Goal: Transaction & Acquisition: Purchase product/service

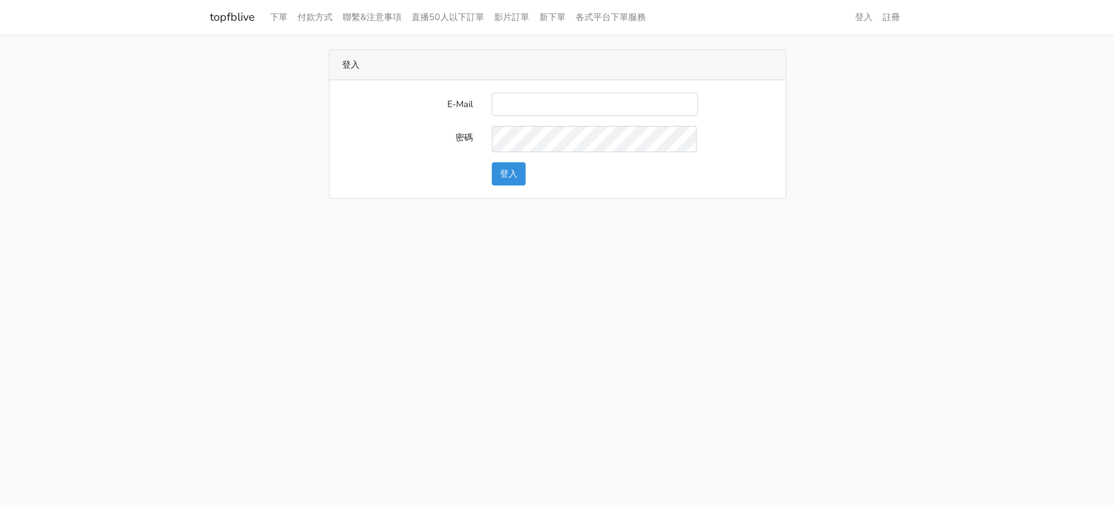
click at [596, 109] on input "E-Mail" at bounding box center [595, 104] width 206 height 23
type input "[EMAIL_ADDRESS][DOMAIN_NAME]"
click at [512, 185] on button "登入" at bounding box center [509, 173] width 34 height 23
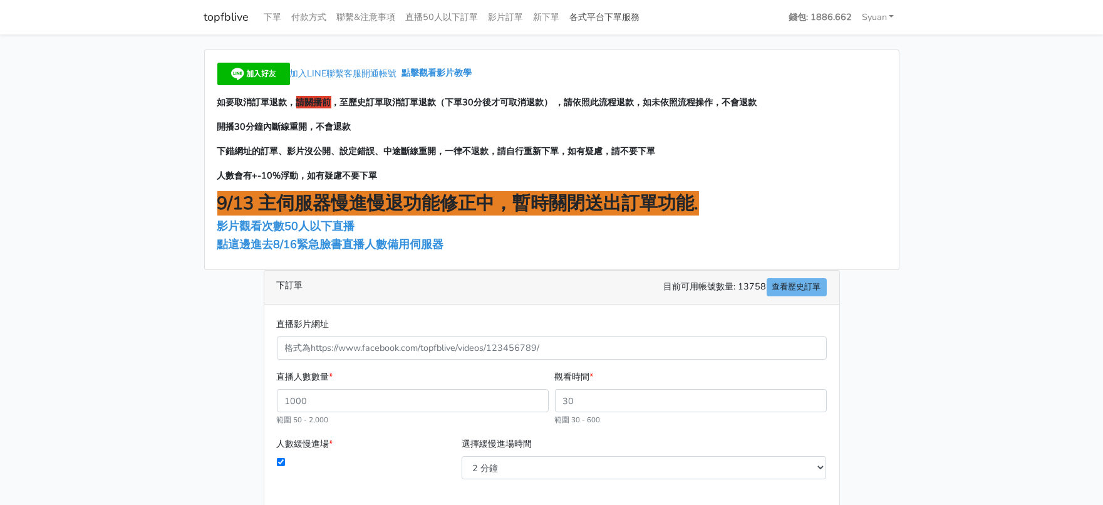
click at [645, 16] on link "各式平台下單服務" at bounding box center [605, 17] width 80 height 24
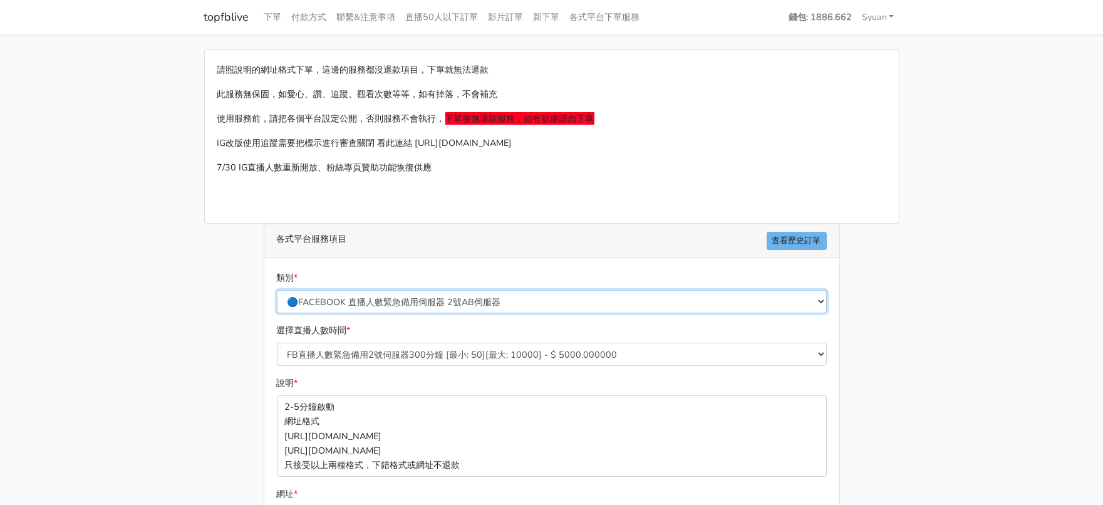
drag, startPoint x: 444, startPoint y: 332, endPoint x: 452, endPoint y: 326, distance: 9.8
click at [444, 313] on select "🔵FACEBOOK 直播人數緊急備用伺服器 2號AB伺服器 🔵FACEBOOK 網軍專用貼文留言 安全保密 🔵9/30 FACEBOOK 直播人數緩慢進場緩慢…" at bounding box center [552, 301] width 550 height 23
select select "🔵2/12新增FACEBOOK 直播人數緊急備用伺服器 SC伺服器"
click at [278, 313] on select "🔵FACEBOOK 直播人數緊急備用伺服器 2號AB伺服器 🔵FACEBOOK 網軍專用貼文留言 安全保密 🔵9/30 FACEBOOK 直播人數緩慢進場緩慢…" at bounding box center [552, 301] width 550 height 23
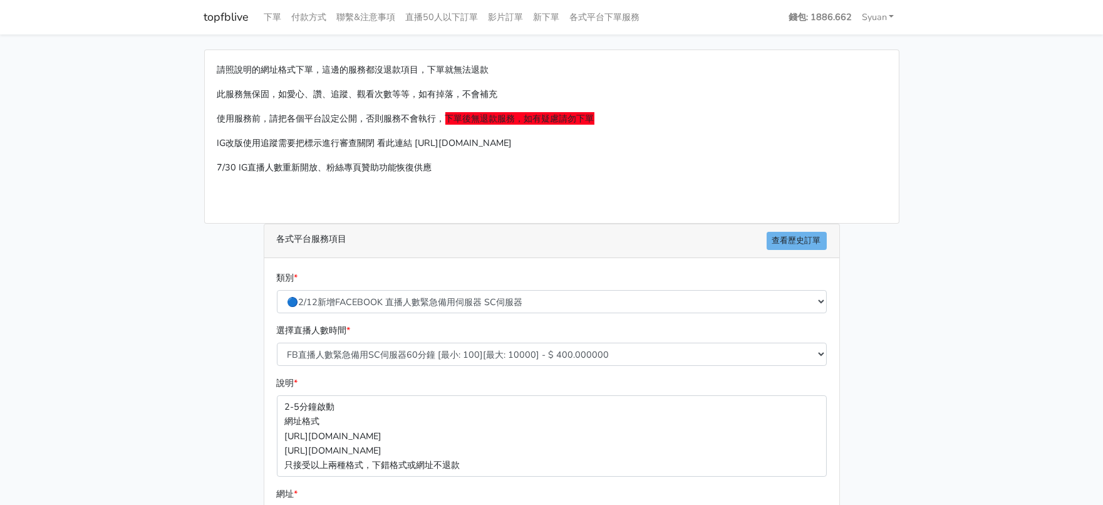
click at [195, 319] on div "請照說明的網址格式下單，這邊的服務都沒退款項目，下單就無法退款 此服務無保固，如愛心、讚、追蹤、觀看次數等等，如有掉落，不會補充 使用服務前，請把各個平台設定…" at bounding box center [552, 371] width 714 height 645
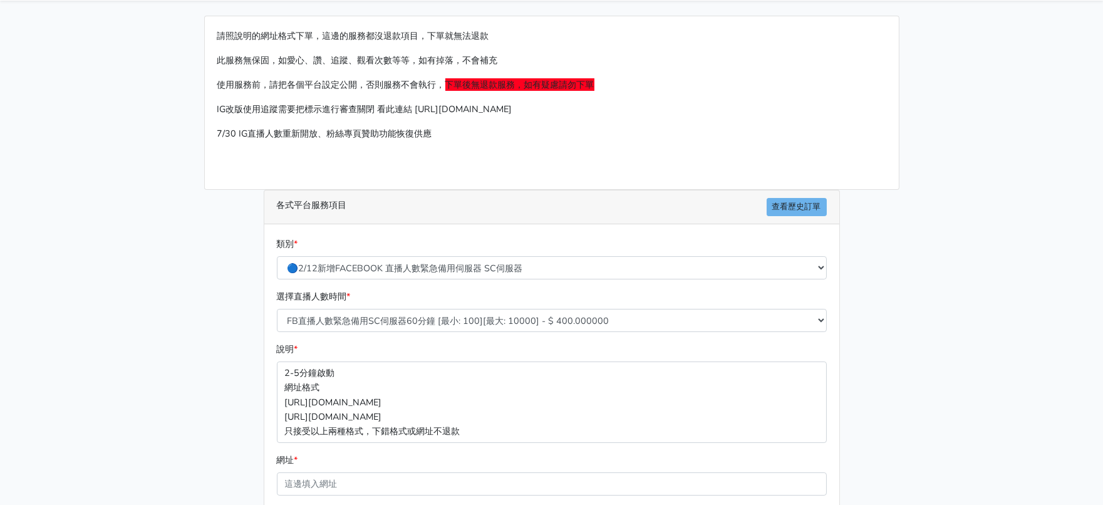
scroll to position [78, 0]
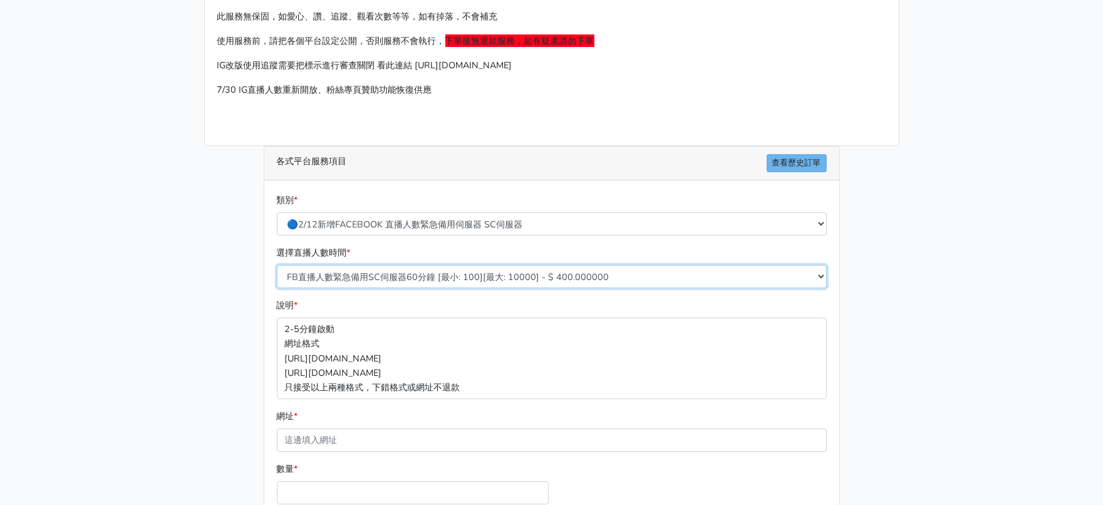
drag, startPoint x: 392, startPoint y: 328, endPoint x: 399, endPoint y: 316, distance: 14.1
click at [391, 288] on select "FB直播人數緊急備用SC伺服器60分鐘 [最小: 100][最大: 10000] - $ 400.000000 FB直播人數緊急備用SC伺服器120分鐘 [最…" at bounding box center [552, 276] width 550 height 23
select select "636"
click at [278, 288] on select "FB直播人數緊急備用SC伺服器60分鐘 [最小: 100][最大: 10000] - $ 400.000000 FB直播人數緊急備用SC伺服器120分鐘 [最…" at bounding box center [552, 276] width 550 height 23
drag, startPoint x: 165, startPoint y: 353, endPoint x: 179, endPoint y: 339, distance: 19.5
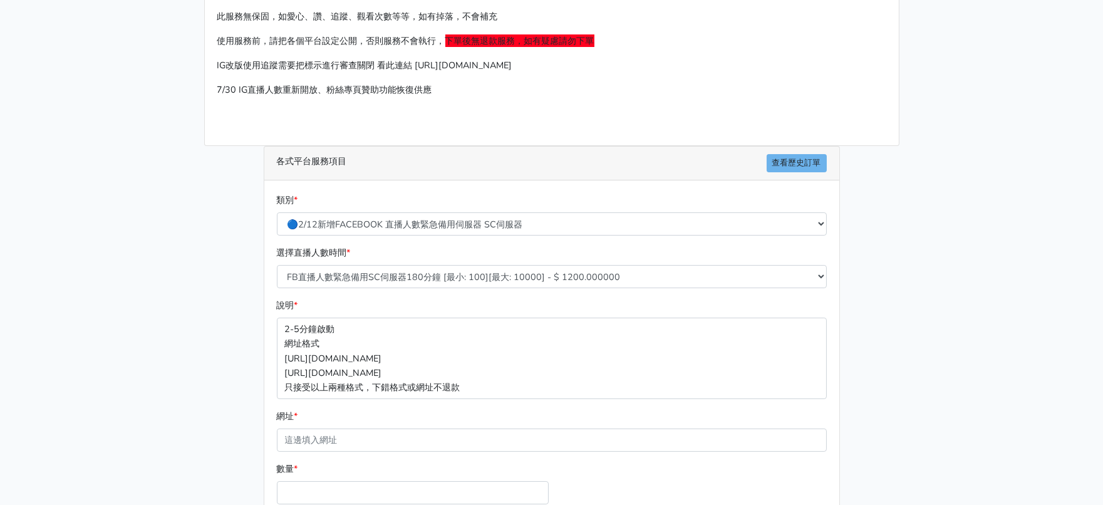
click at [165, 353] on main "請照說明的網址格式下單，這邊的服務都沒退款項目，下單就無法退款 此服務無保固，如愛心、讚、追蹤、觀看次數等等，如有掉落，不會補充 使用服務前，請把各個平台設定…" at bounding box center [551, 294] width 1103 height 675
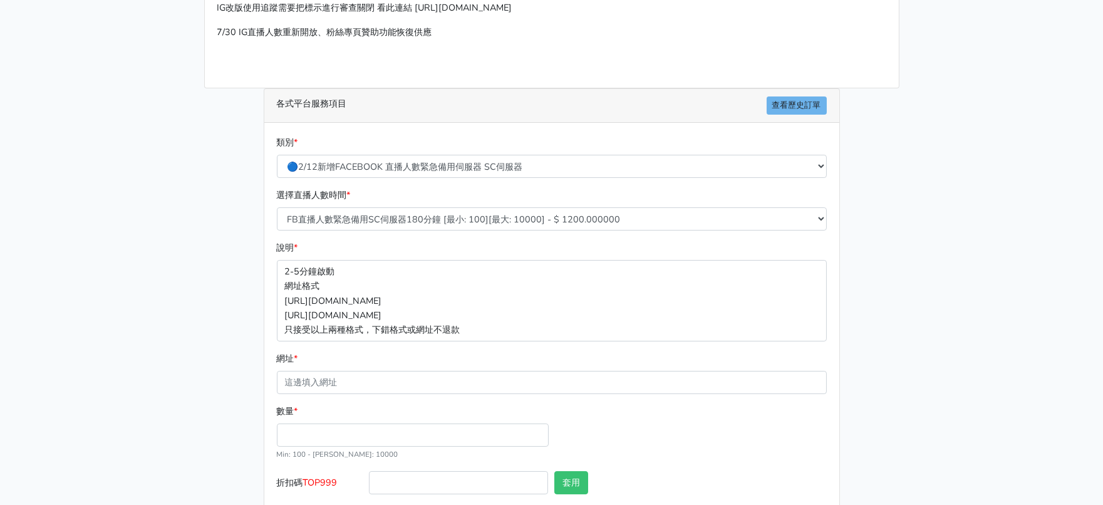
scroll to position [235, 0]
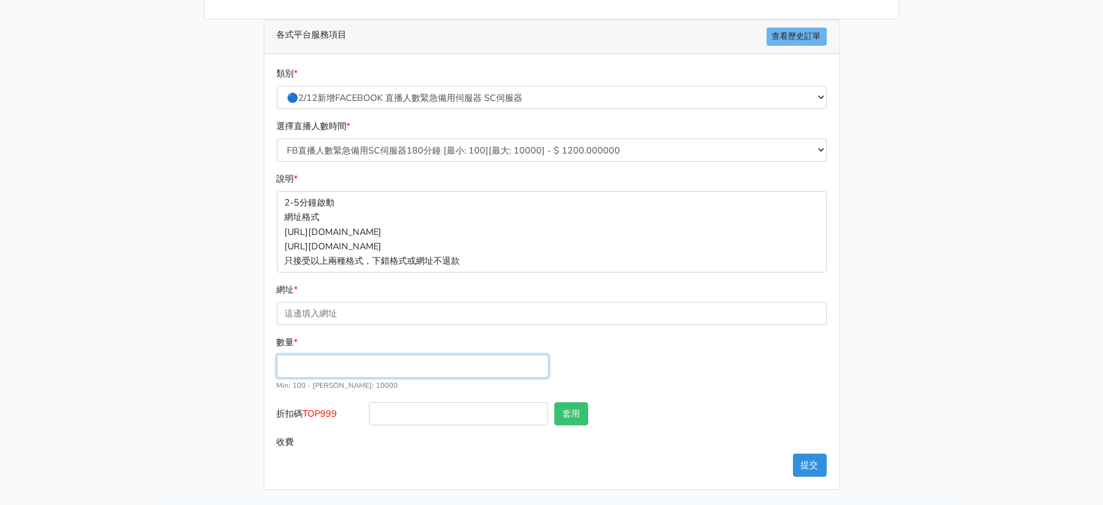
click at [317, 378] on input "數量 *" at bounding box center [413, 366] width 272 height 23
type input "300"
type input "360.000"
click at [327, 420] on span "TOP999" at bounding box center [320, 413] width 34 height 13
click at [369, 425] on input "折扣碼 TOP999" at bounding box center [458, 413] width 179 height 23
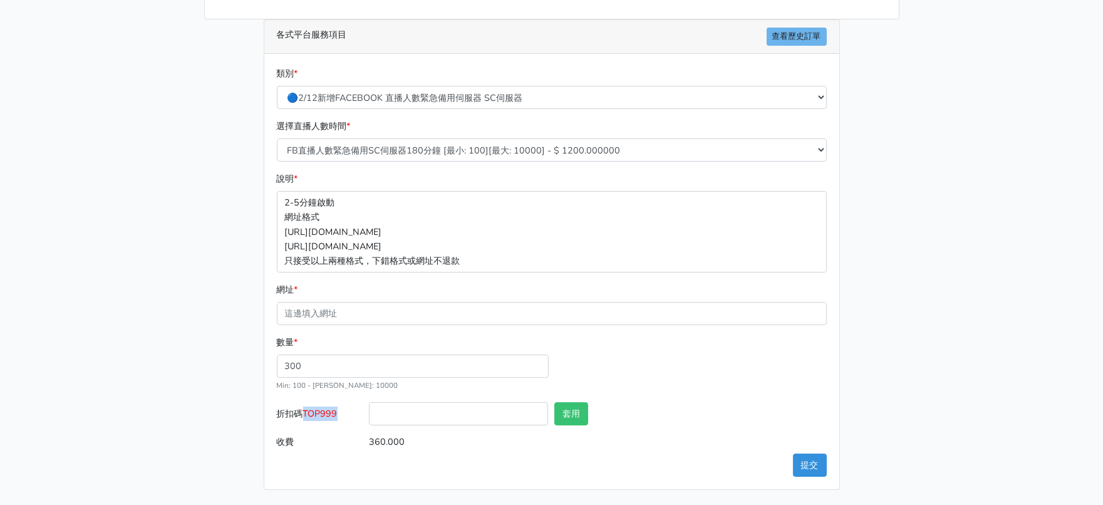
click at [327, 420] on span "TOP999" at bounding box center [320, 413] width 34 height 13
click at [369, 425] on input "折扣碼 TOP999" at bounding box center [458, 413] width 179 height 23
copy span "TOP999"
click at [428, 425] on input "折扣碼 TOP999" at bounding box center [458, 413] width 179 height 23
paste input "TOP999"
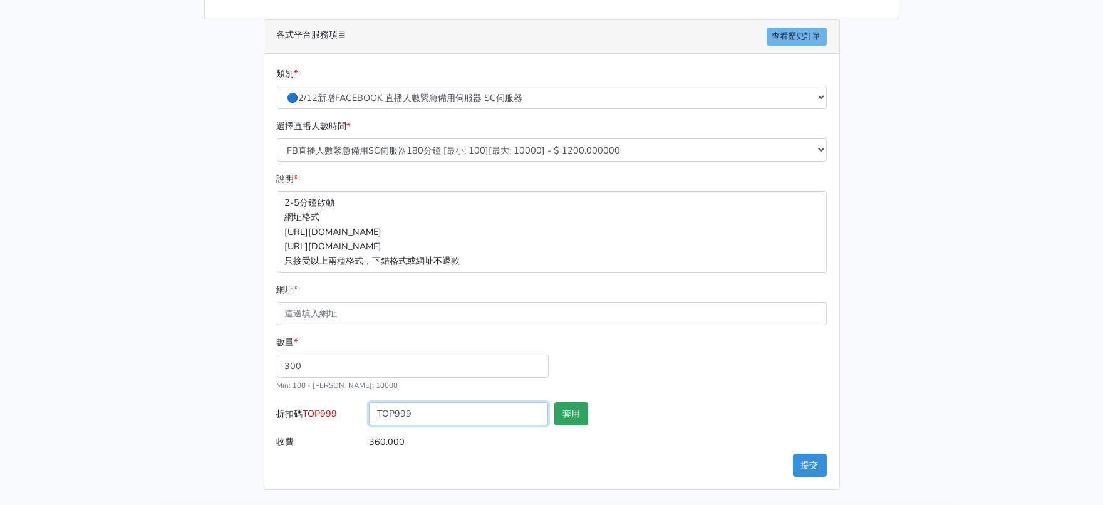
type input "TOP999"
click at [563, 425] on button "套用" at bounding box center [571, 413] width 34 height 23
type input "套用失敗"
click at [76, 350] on main "請照說明的網址格式下單，這邊的服務都沒退款項目，下單就無法退款 此服務無保固，如愛心、讚、追蹤、觀看次數等等，如有掉落，不會補充 使用服務前，請把各個平台設定…" at bounding box center [551, 167] width 1103 height 675
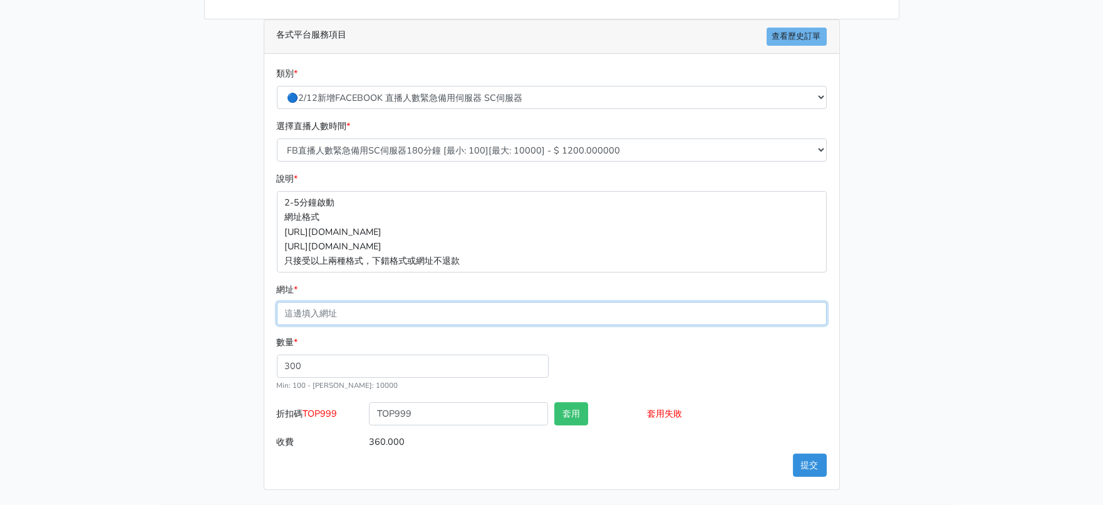
click at [338, 325] on input "網址 *" at bounding box center [552, 313] width 550 height 23
paste input "https://www.facebook.com/100063606982427/videos/584665704640165"
type input "https://www.facebook.com/100063606982427/videos/584665704640165"
click at [655, 325] on input "https://www.facebook.com/100063606982427/videos/584665704640165" at bounding box center [552, 313] width 550 height 23
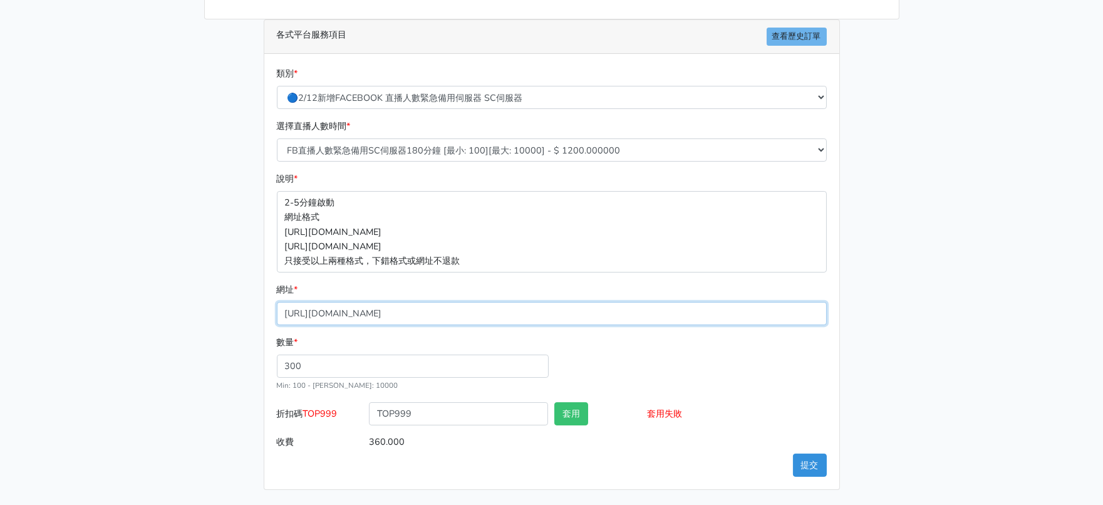
click at [655, 325] on input "https://www.facebook.com/100063606982427/videos/584665704640165" at bounding box center [552, 313] width 550 height 23
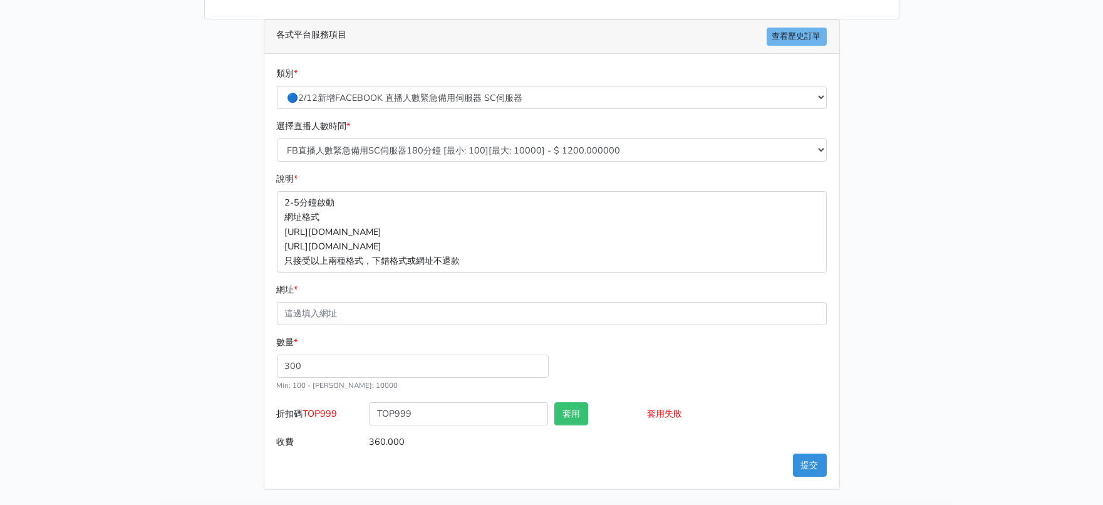
click at [155, 286] on main "請照說明的網址格式下單，這邊的服務都沒退款項目，下單就無法退款 此服務無保固，如愛心、讚、追蹤、觀看次數等等，如有掉落，不會補充 使用服務前，請把各個平台設定…" at bounding box center [551, 167] width 1103 height 675
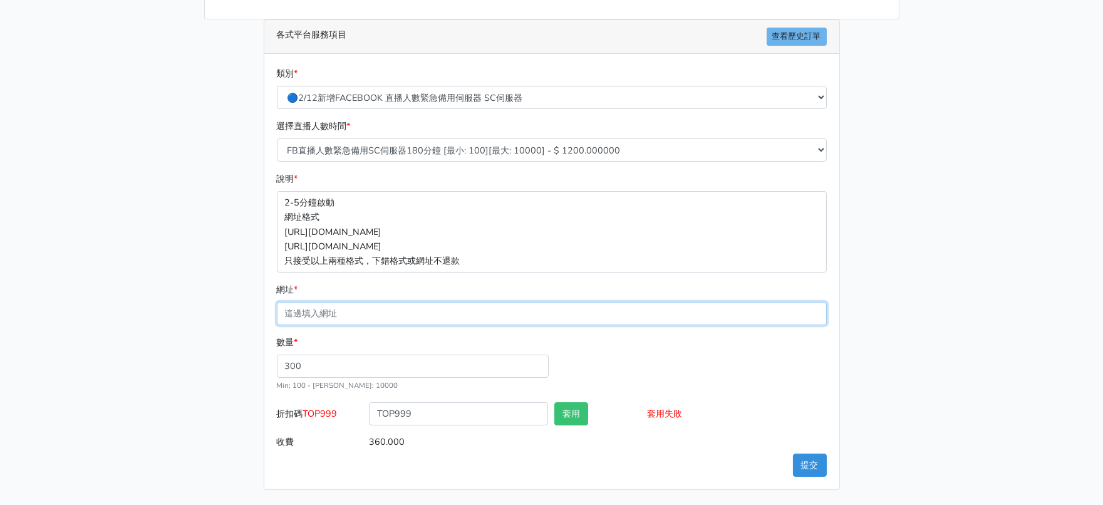
click at [559, 325] on input "網址 *" at bounding box center [552, 313] width 550 height 23
paste input "https://www.facebook.com/100063606982427/videos/1166146855407437"
type input "https://www.facebook.com/100063606982427/videos/1166146855407437"
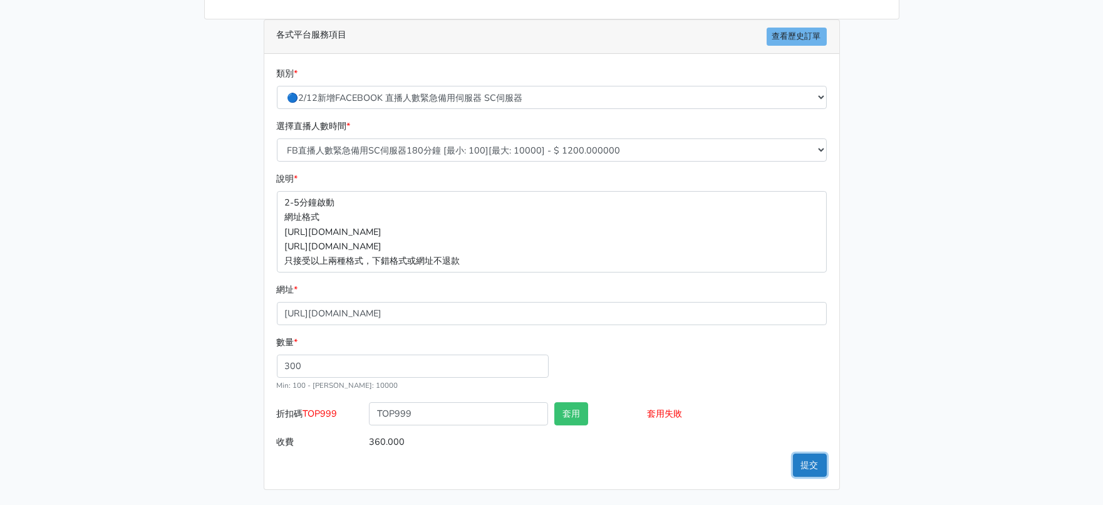
click at [810, 464] on button "提交" at bounding box center [810, 465] width 34 height 23
